Goal: Task Accomplishment & Management: Manage account settings

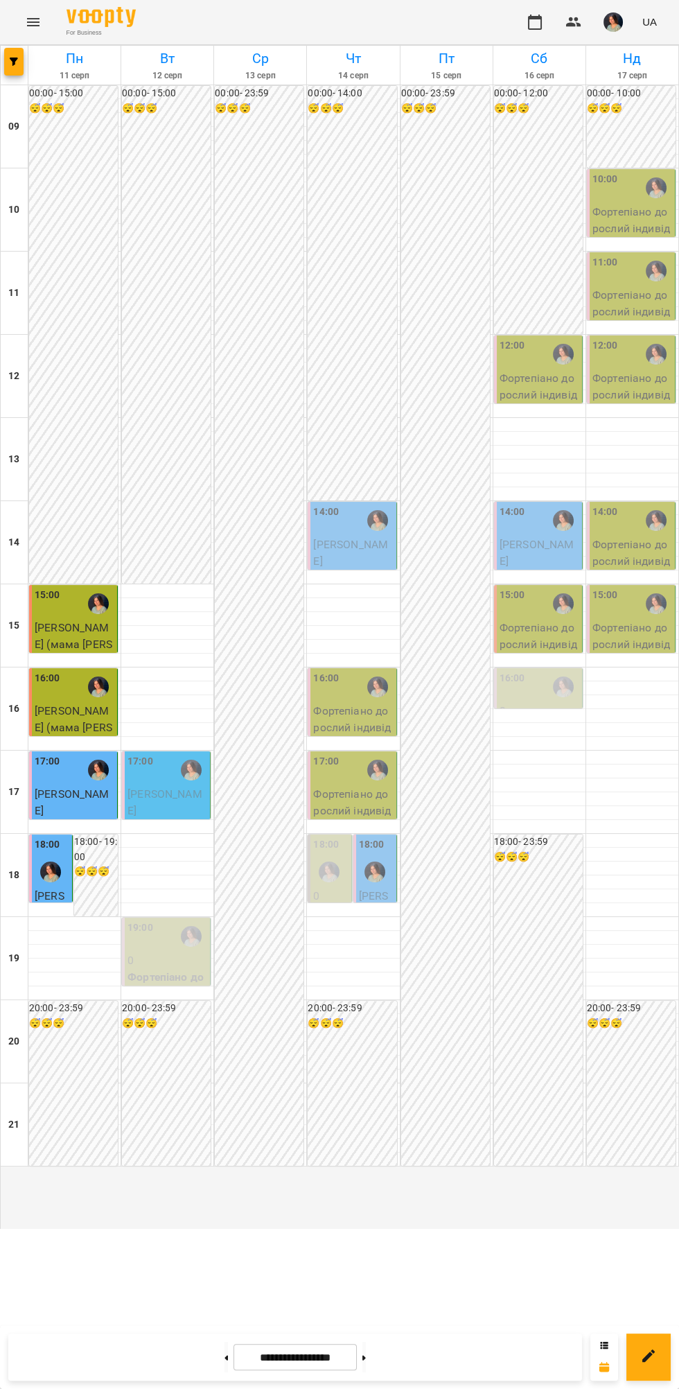
click at [180, 817] on span "[PERSON_NAME]" at bounding box center [165, 802] width 75 height 30
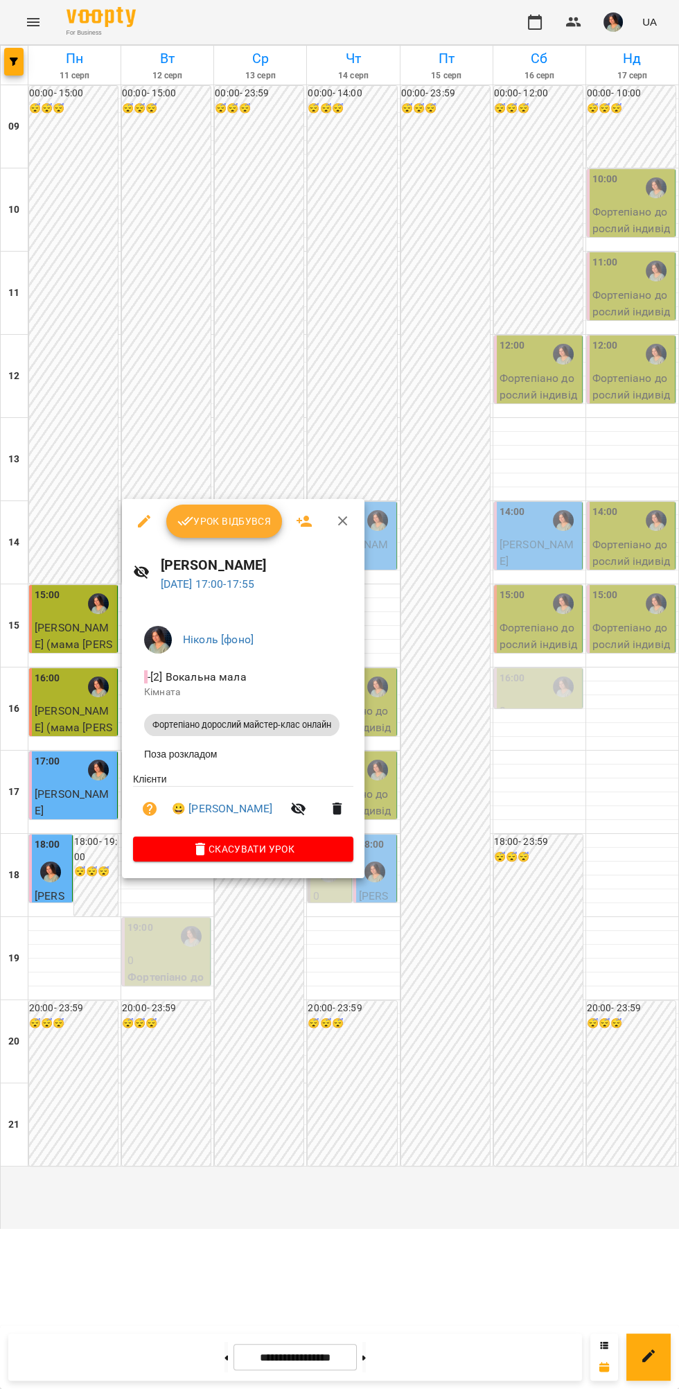
click at [213, 521] on span "Урок відбувся" at bounding box center [224, 521] width 94 height 17
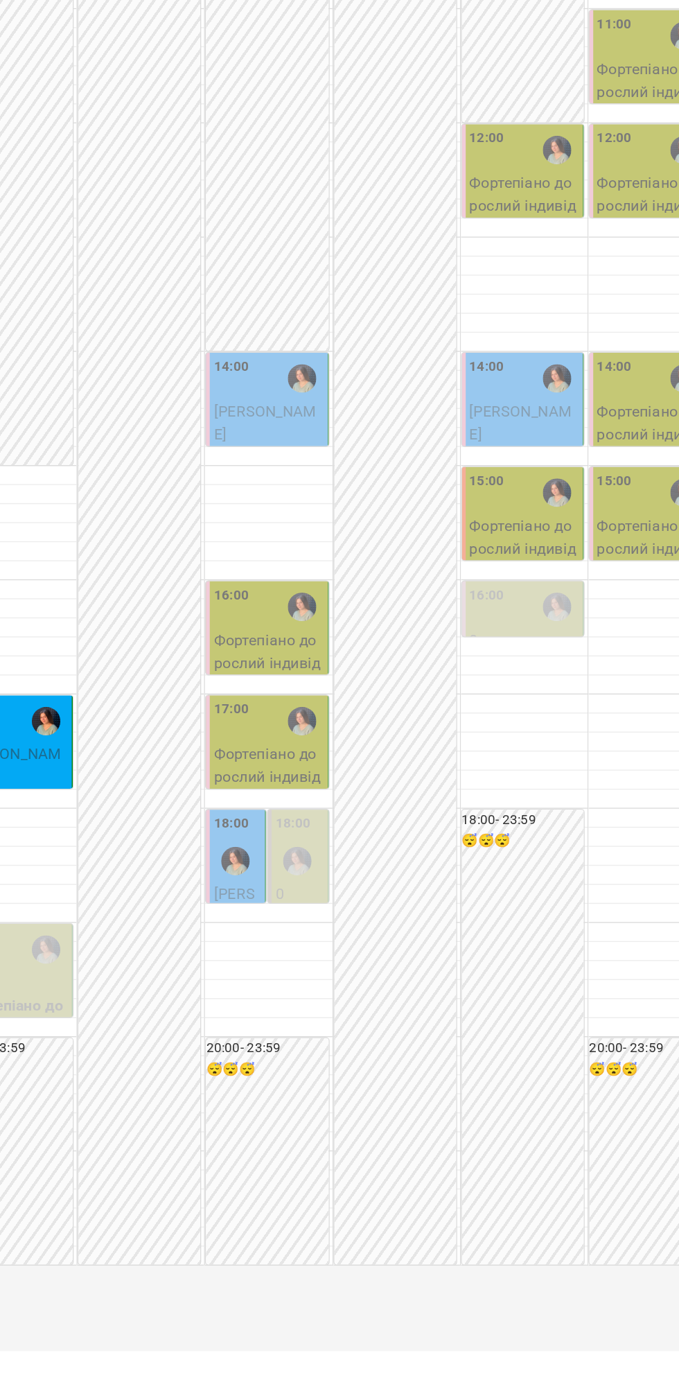
click at [356, 956] on div "18:00 0 Фортепіано дорослий індивідуальний ([PERSON_NAME] )" at bounding box center [375, 952] width 44 height 236
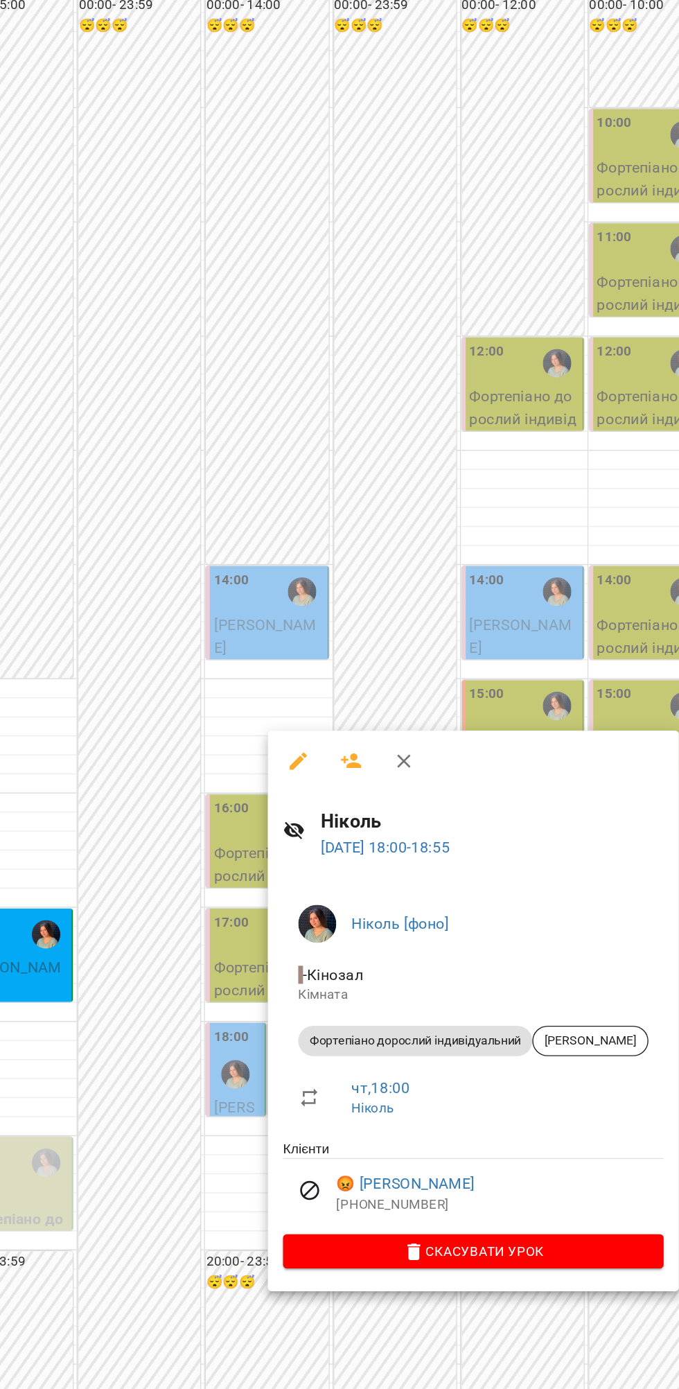
click at [264, 538] on div at bounding box center [339, 694] width 679 height 1389
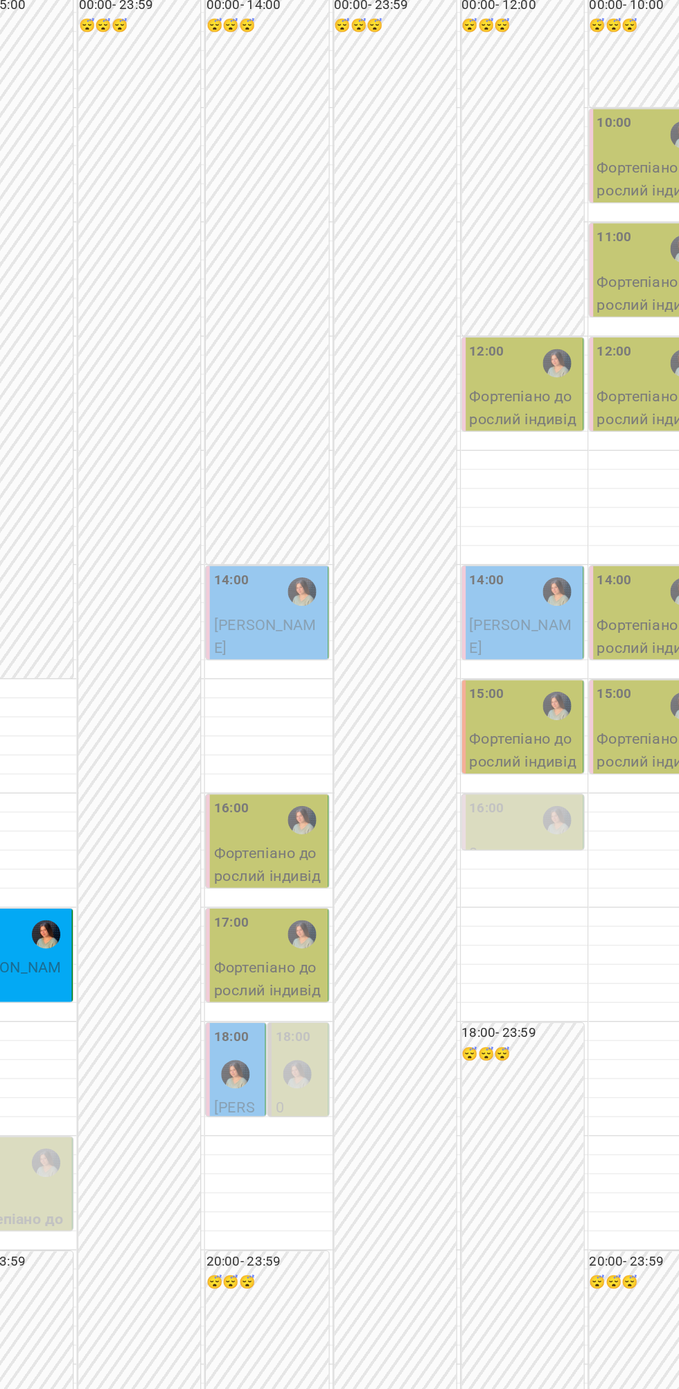
click at [338, 882] on img "Ніколь [фоно]" at bounding box center [329, 871] width 21 height 21
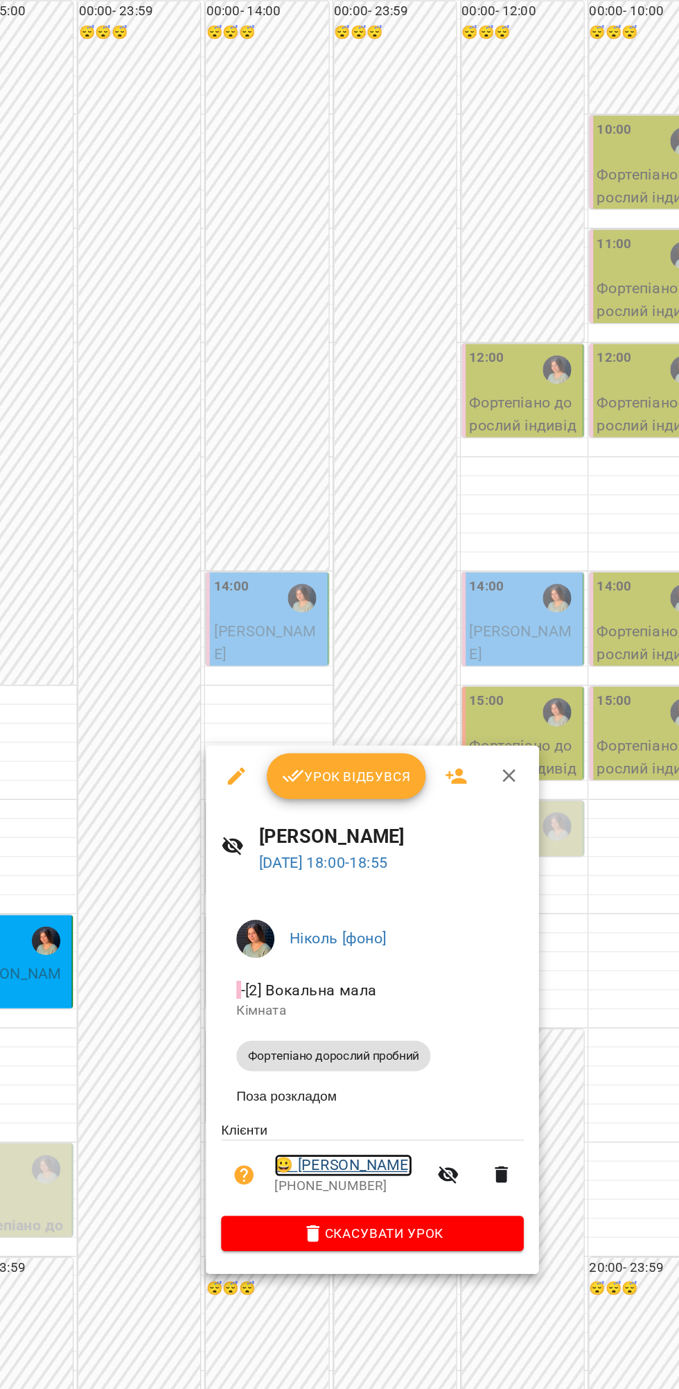
click at [455, 933] on link "😀 [PERSON_NAME]" at bounding box center [408, 933] width 100 height 17
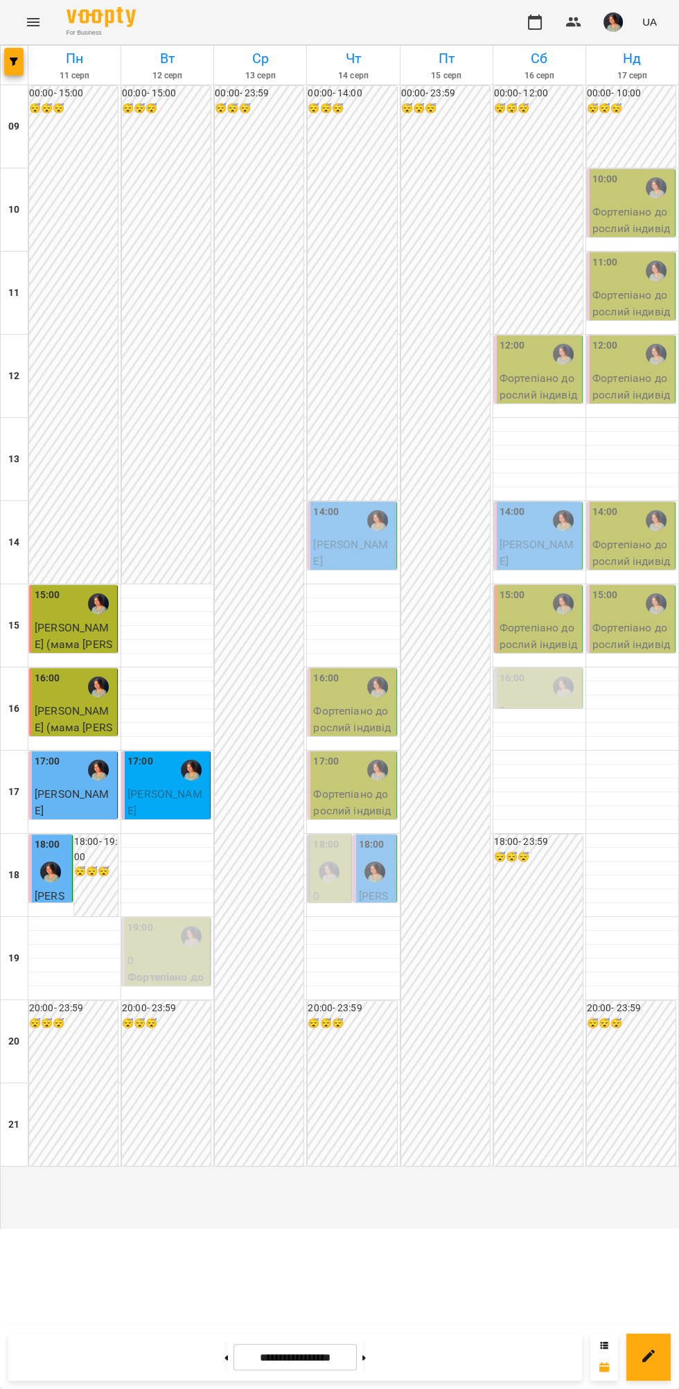
click at [387, 888] on div at bounding box center [375, 872] width 32 height 32
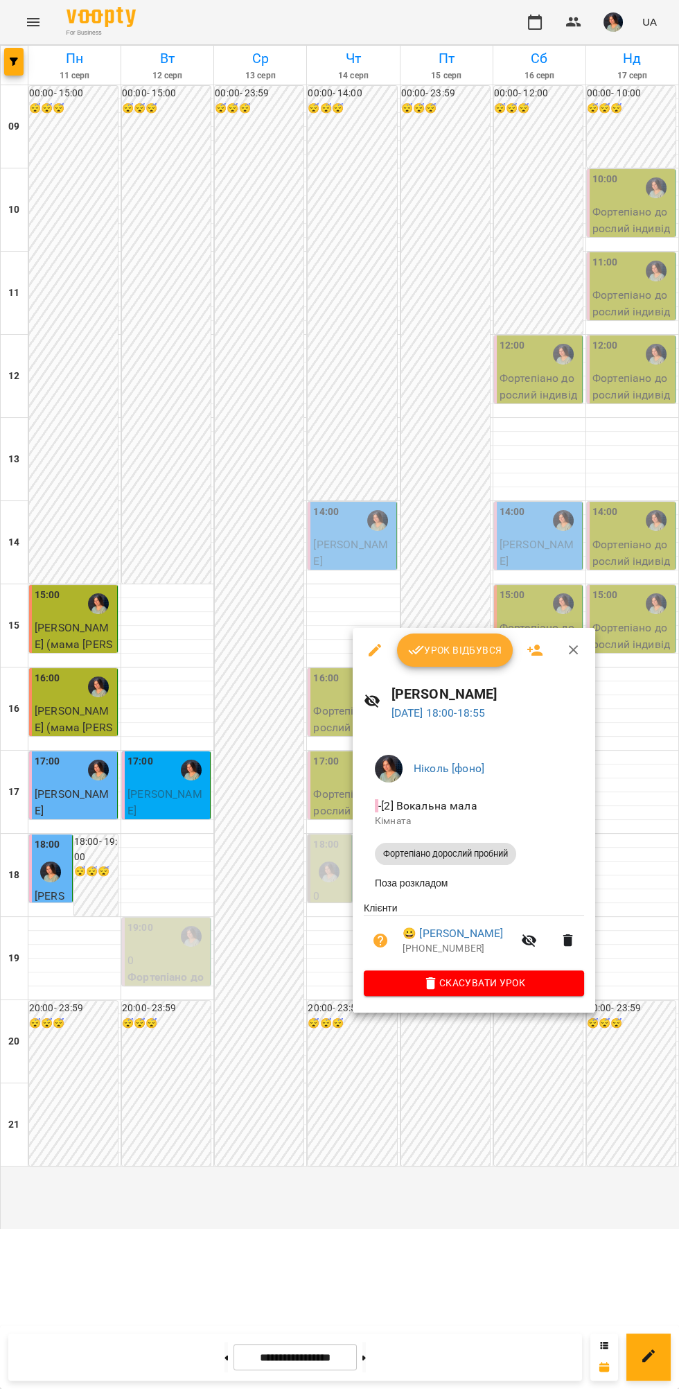
click at [555, 1149] on div at bounding box center [339, 694] width 679 height 1389
